Goal: Find specific page/section: Find specific page/section

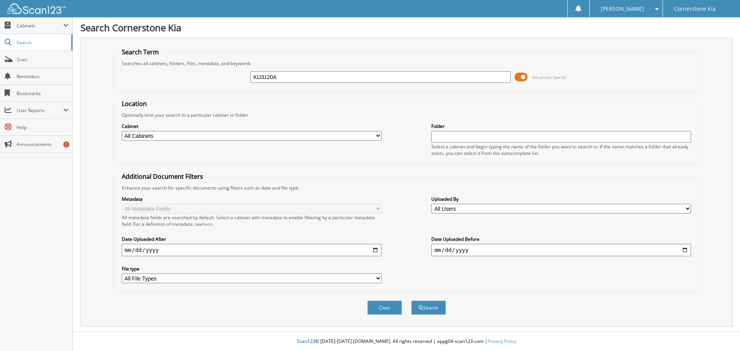
type input "KU3120A"
click at [411, 301] on button "Search" at bounding box center [428, 308] width 35 height 14
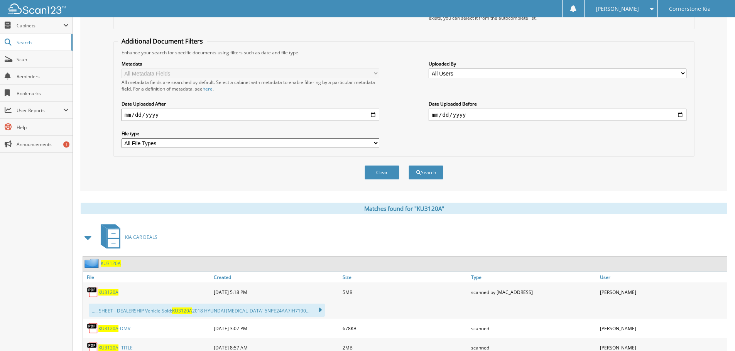
scroll to position [193, 0]
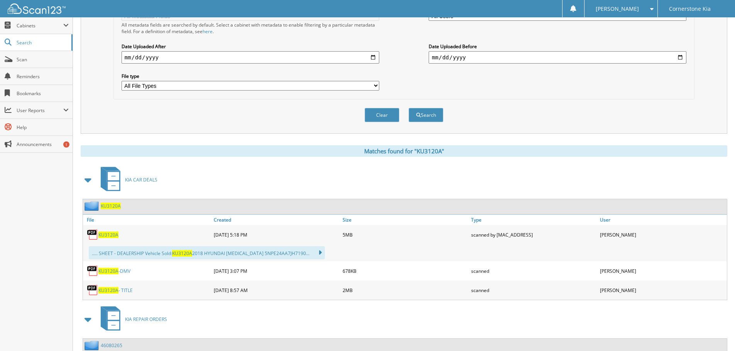
click at [111, 233] on span "KU3120A" at bounding box center [108, 235] width 20 height 7
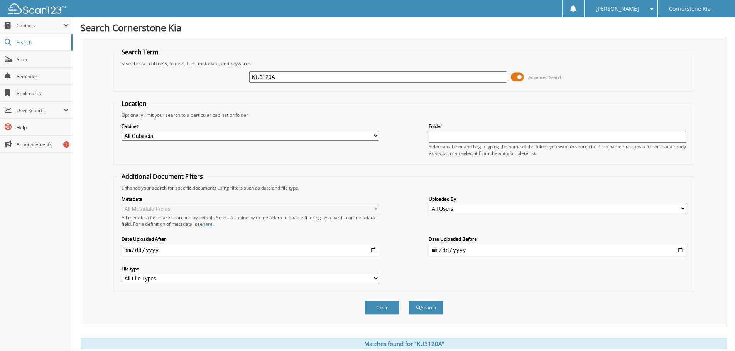
click at [34, 13] on img at bounding box center [37, 8] width 58 height 10
